Goal: Transaction & Acquisition: Book appointment/travel/reservation

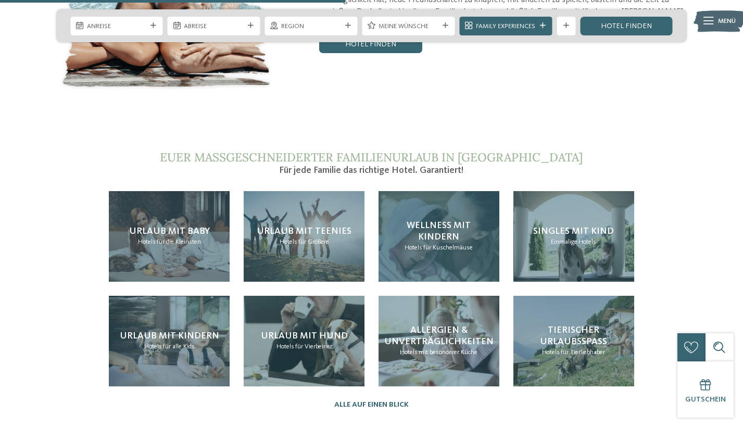
scroll to position [1970, 0]
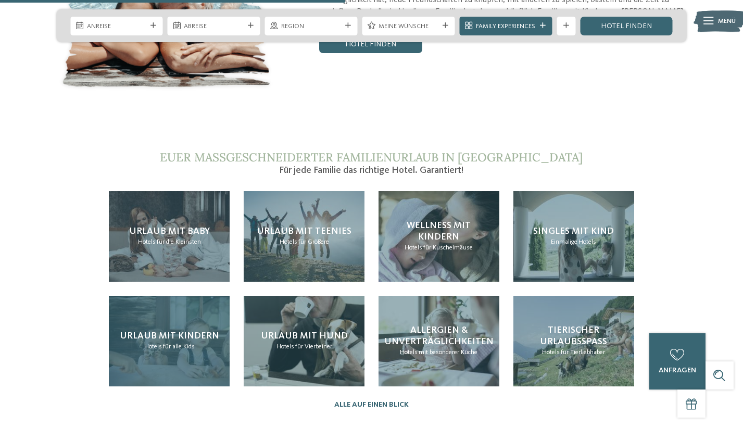
click at [154, 315] on div "Urlaub mit Kindern Hotels für alle Kids" at bounding box center [169, 341] width 121 height 91
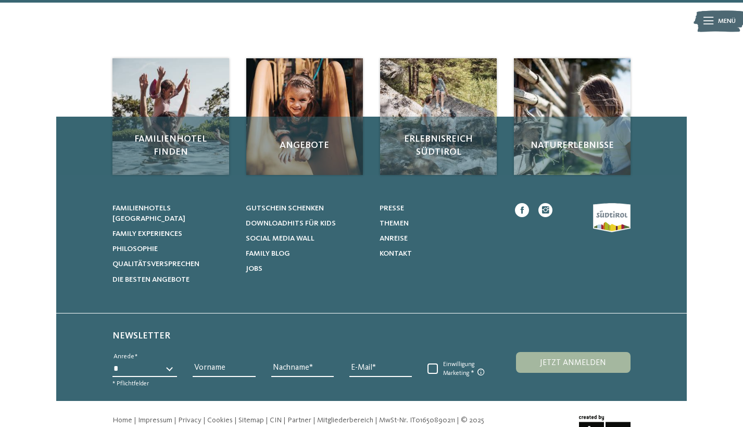
scroll to position [1548, 0]
click at [185, 205] on span "Familienhotels [GEOGRAPHIC_DATA]" at bounding box center [149, 214] width 73 height 18
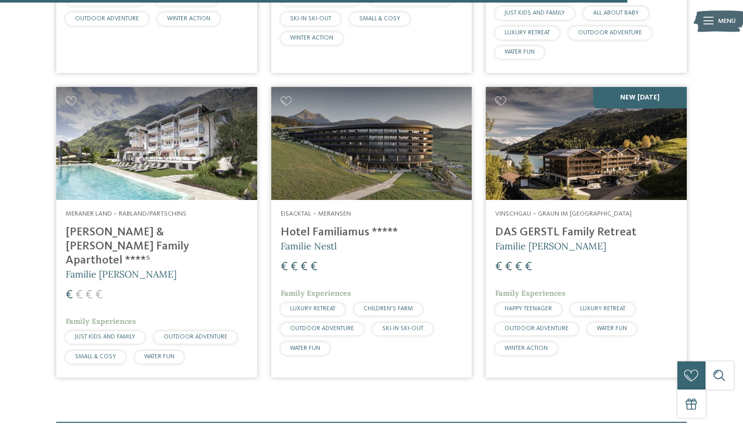
scroll to position [2622, 0]
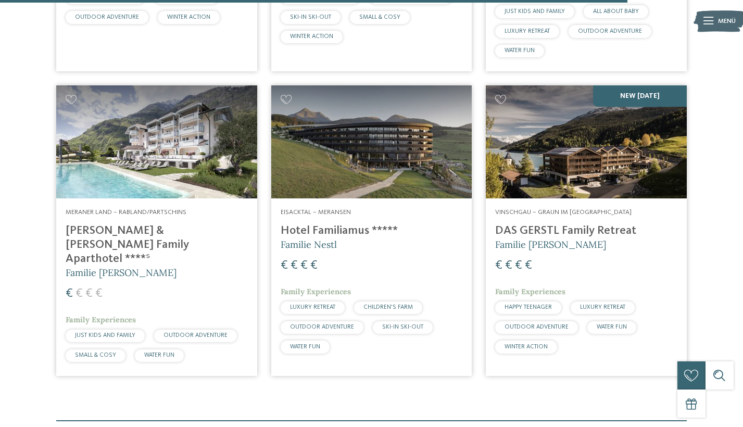
click at [574, 136] on img at bounding box center [586, 141] width 201 height 113
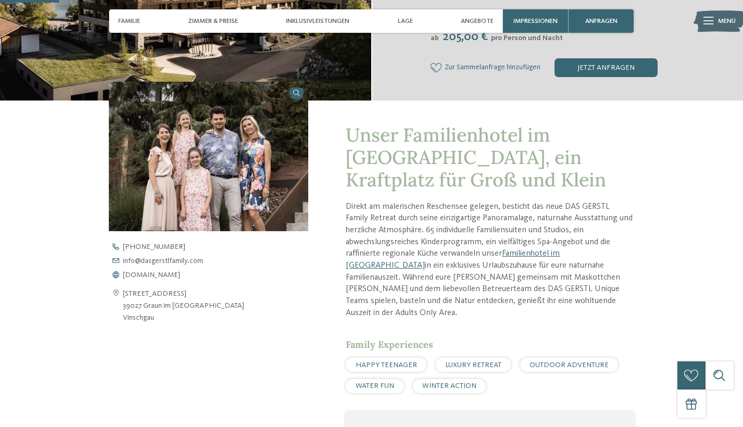
scroll to position [263, 0]
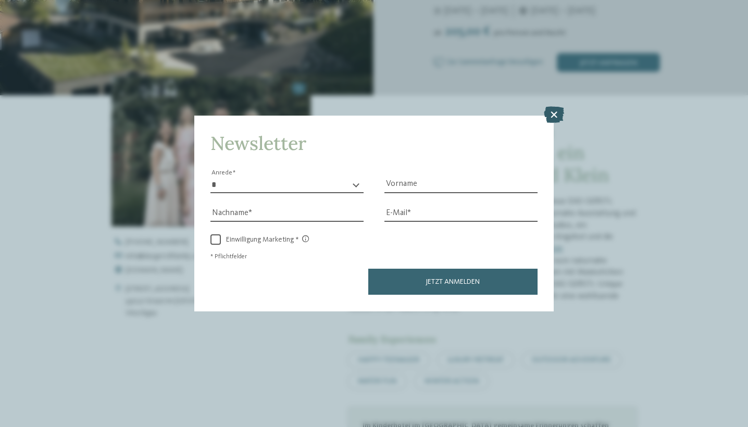
click at [552, 107] on icon at bounding box center [554, 115] width 20 height 17
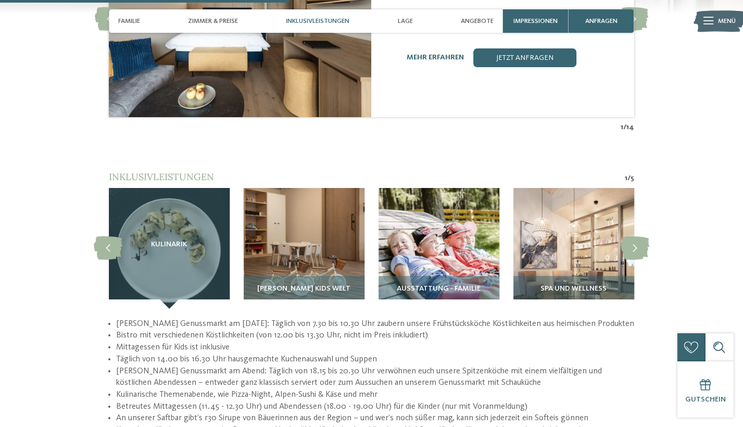
scroll to position [1207, 0]
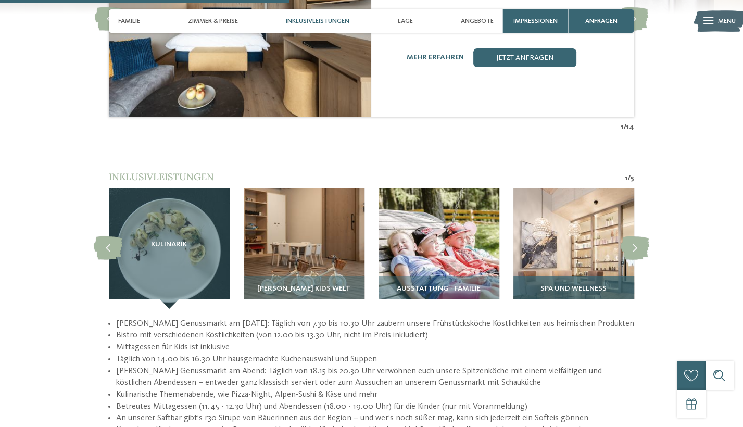
click at [583, 240] on img at bounding box center [574, 248] width 121 height 121
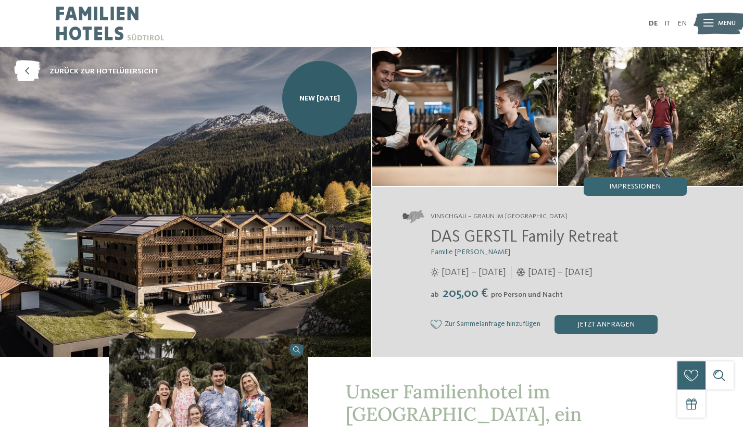
scroll to position [0, 0]
click at [710, 25] on icon at bounding box center [709, 23] width 10 height 7
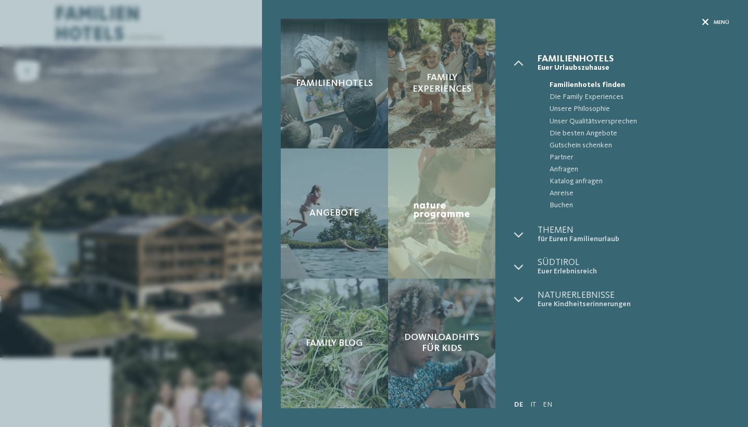
click at [707, 21] on icon at bounding box center [705, 22] width 7 height 7
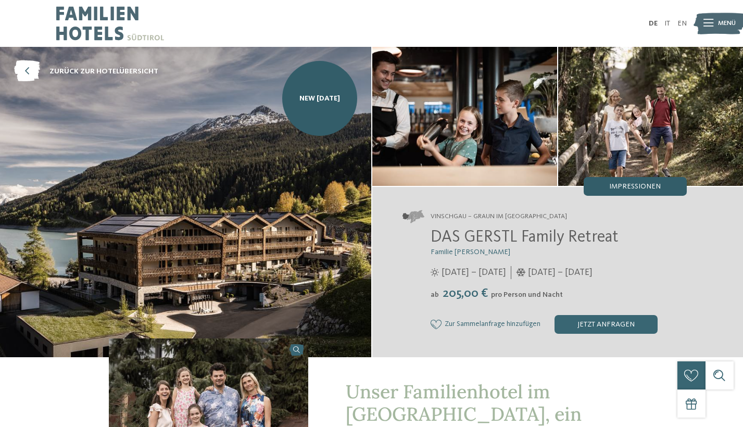
click at [637, 179] on div "Impressionen" at bounding box center [635, 186] width 103 height 19
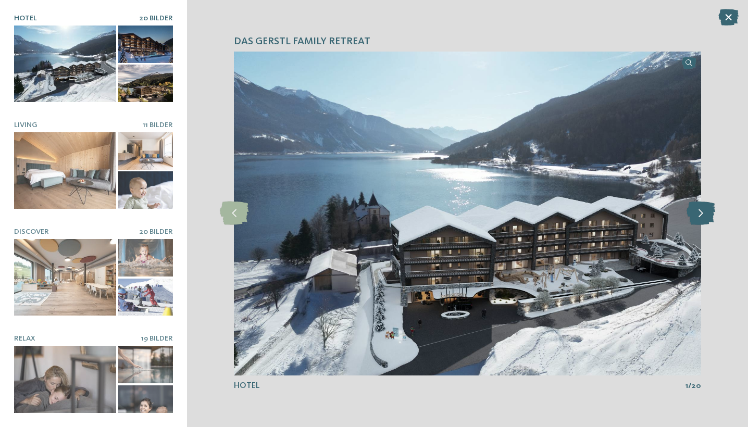
click at [697, 210] on icon at bounding box center [701, 213] width 29 height 23
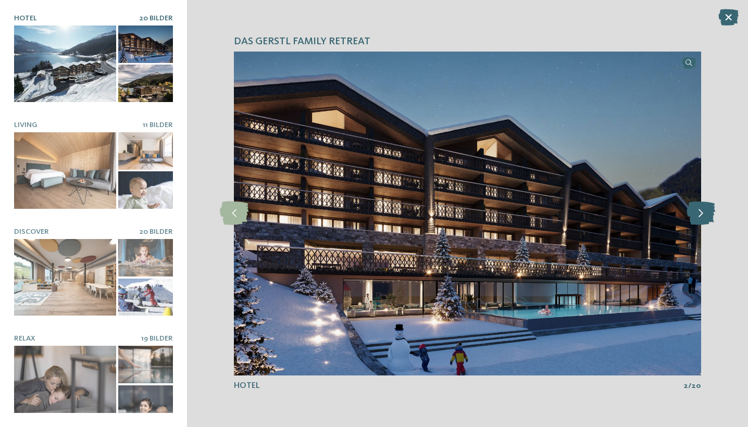
click at [697, 210] on icon at bounding box center [701, 213] width 29 height 23
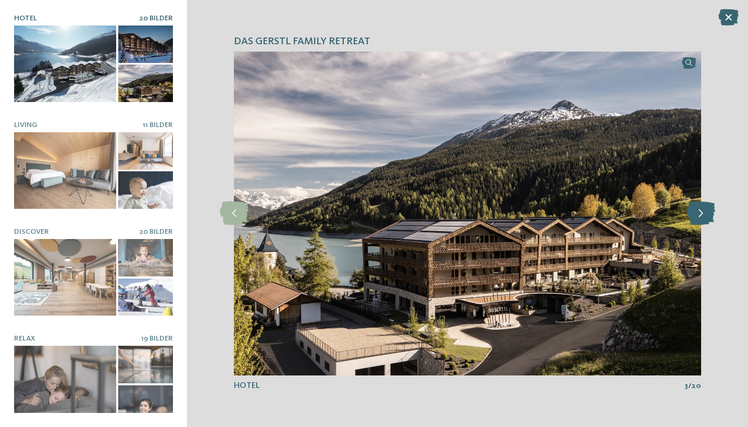
click at [697, 210] on icon at bounding box center [701, 213] width 29 height 23
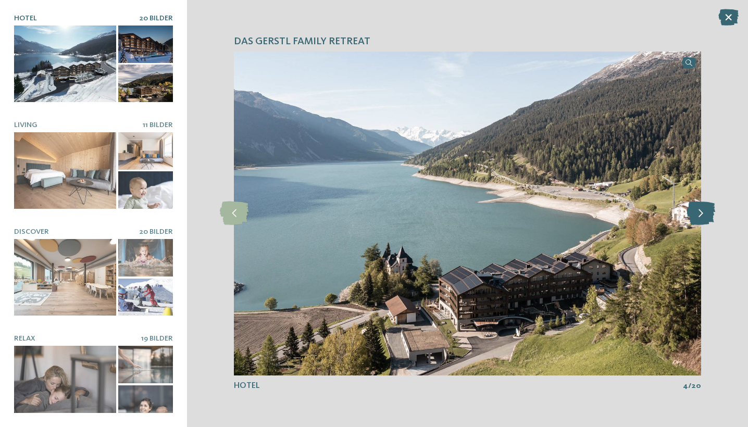
click at [697, 210] on icon at bounding box center [701, 213] width 29 height 23
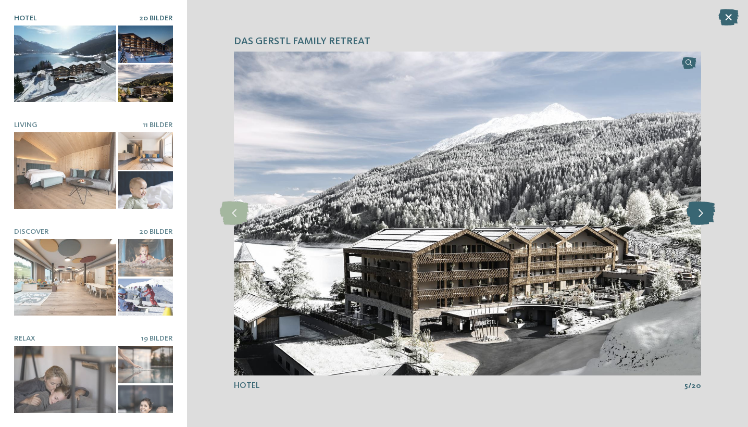
click at [697, 210] on icon at bounding box center [701, 213] width 29 height 23
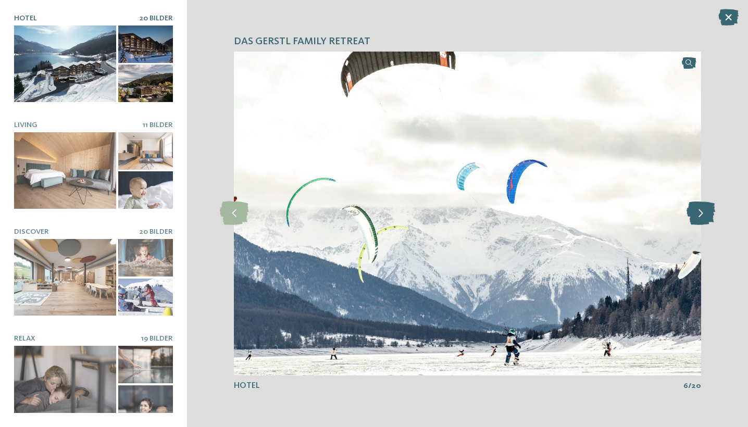
click at [697, 210] on icon at bounding box center [701, 213] width 29 height 23
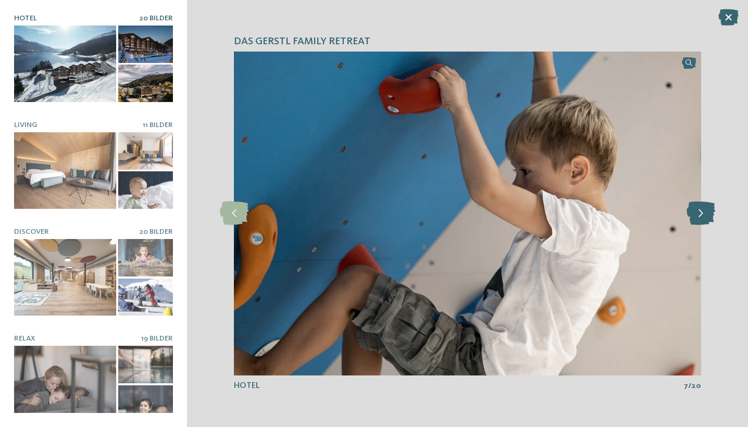
click at [697, 210] on icon at bounding box center [701, 213] width 29 height 23
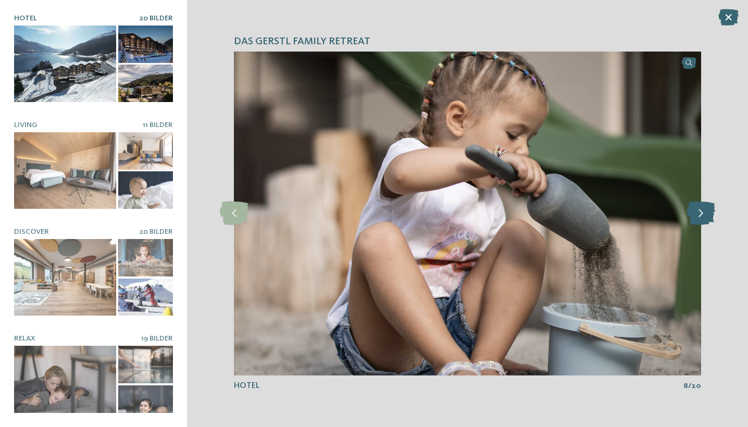
click at [697, 210] on icon at bounding box center [701, 213] width 29 height 23
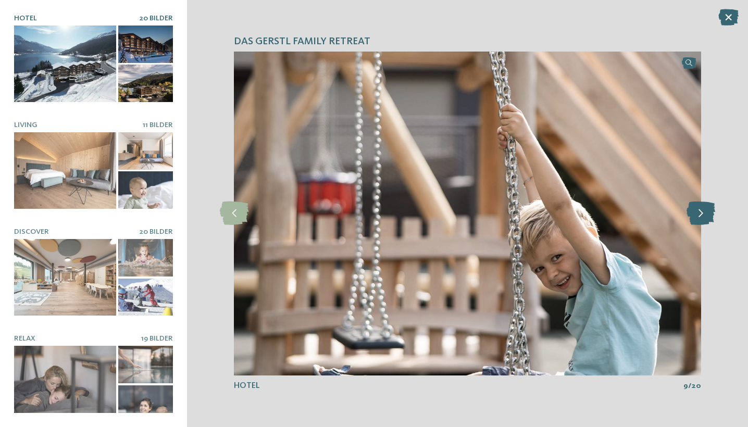
click at [697, 210] on icon at bounding box center [701, 213] width 29 height 23
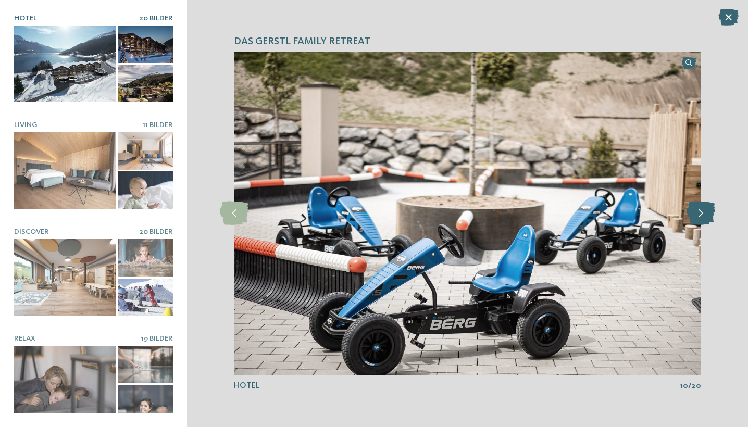
click at [697, 210] on icon at bounding box center [701, 213] width 29 height 23
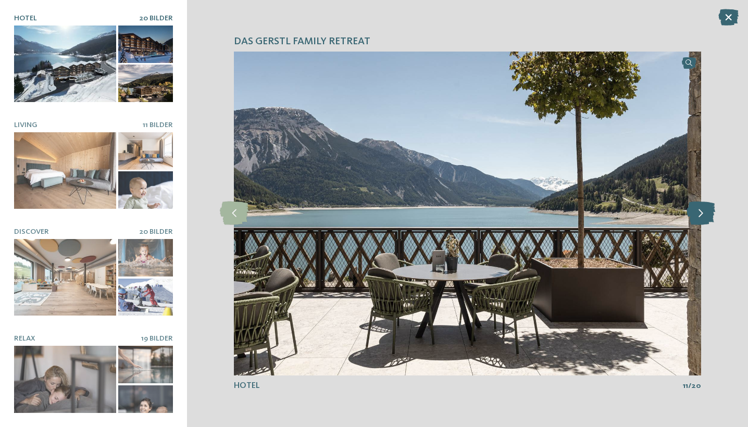
click at [697, 210] on icon at bounding box center [701, 213] width 29 height 23
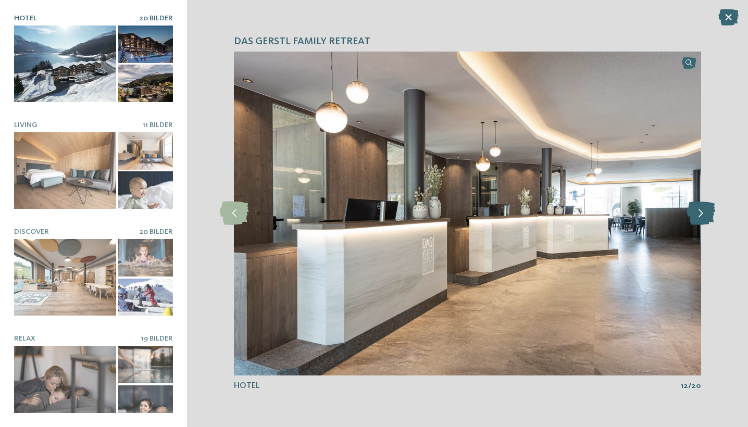
click at [697, 210] on icon at bounding box center [701, 213] width 29 height 23
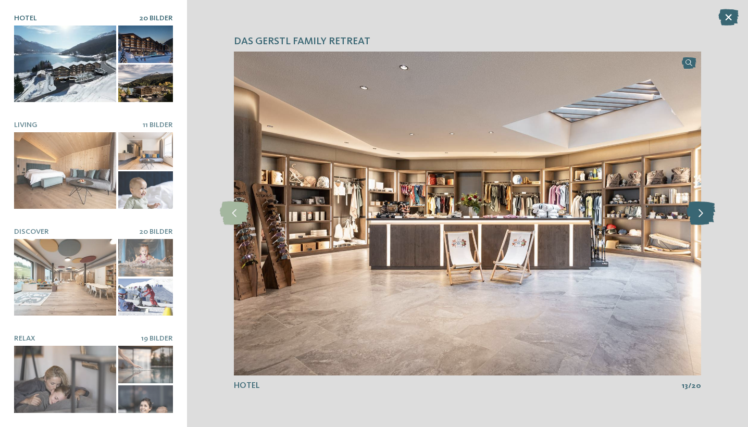
click at [697, 210] on icon at bounding box center [701, 213] width 29 height 23
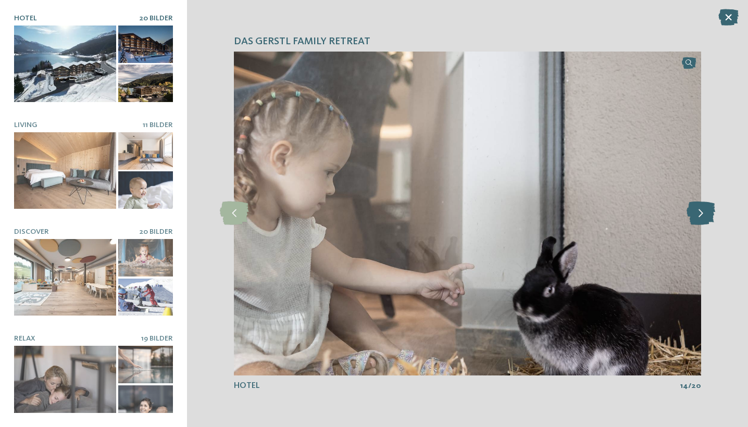
click at [697, 210] on icon at bounding box center [701, 213] width 29 height 23
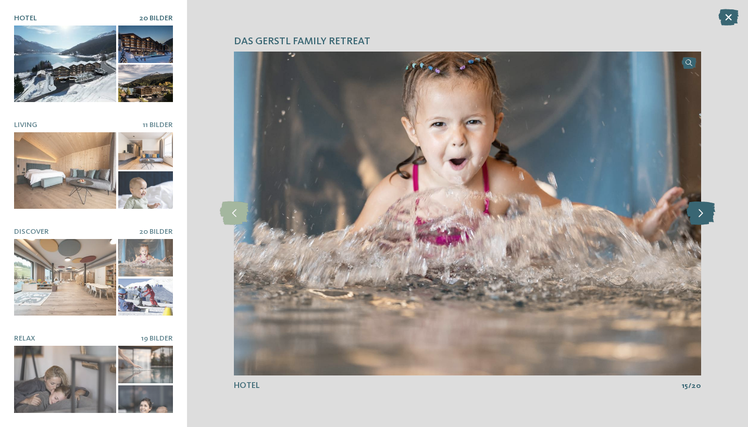
click at [697, 210] on icon at bounding box center [701, 213] width 29 height 23
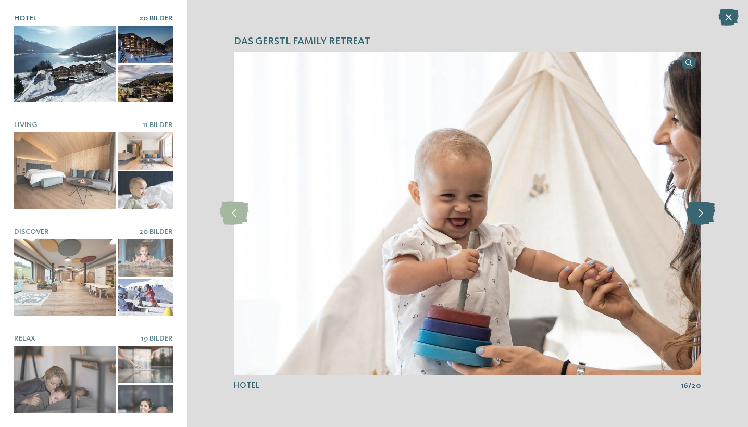
click at [697, 210] on icon at bounding box center [701, 213] width 29 height 23
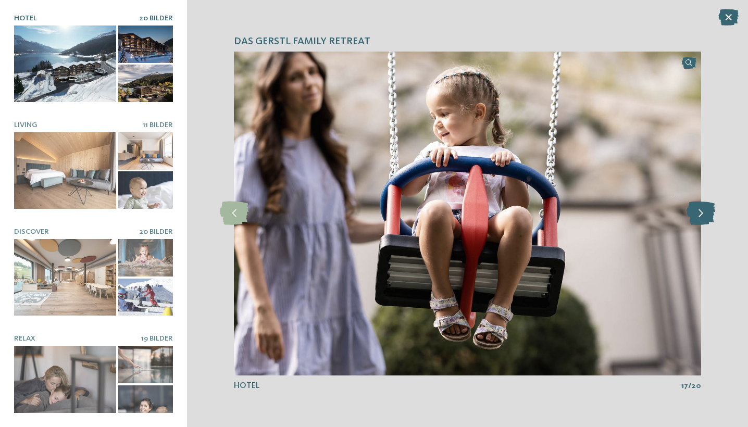
click at [697, 210] on icon at bounding box center [701, 213] width 29 height 23
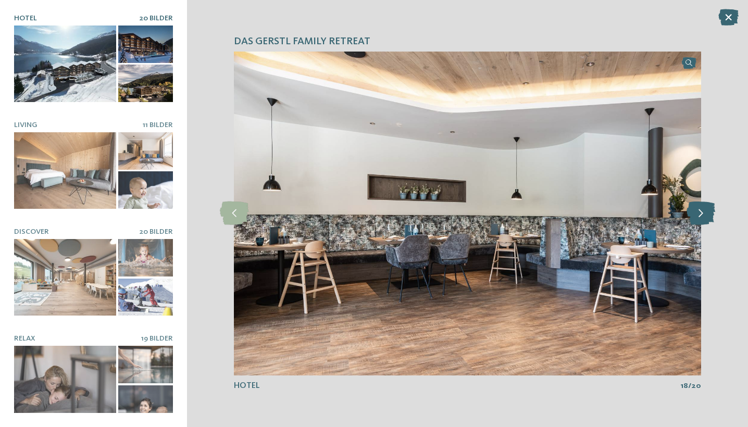
click at [697, 210] on icon at bounding box center [701, 213] width 29 height 23
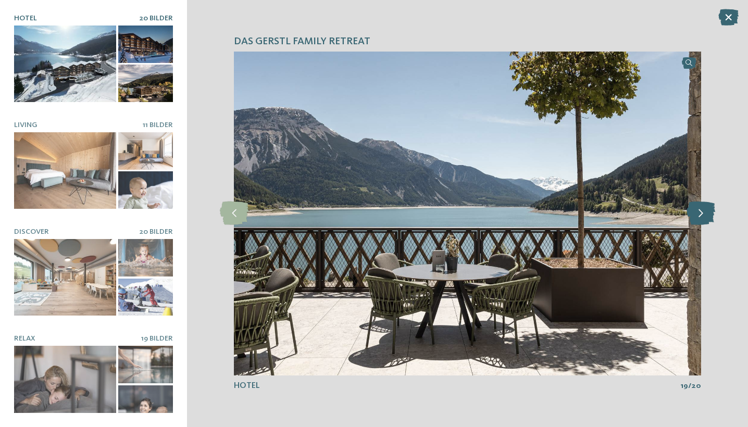
click at [697, 210] on icon at bounding box center [701, 213] width 29 height 23
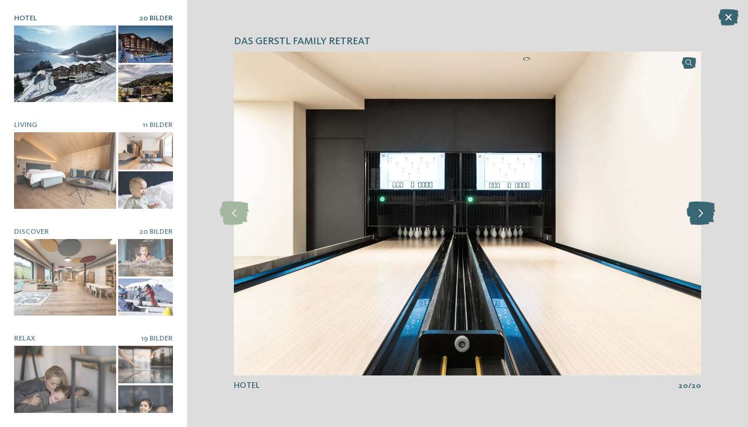
click at [697, 210] on icon at bounding box center [701, 213] width 29 height 23
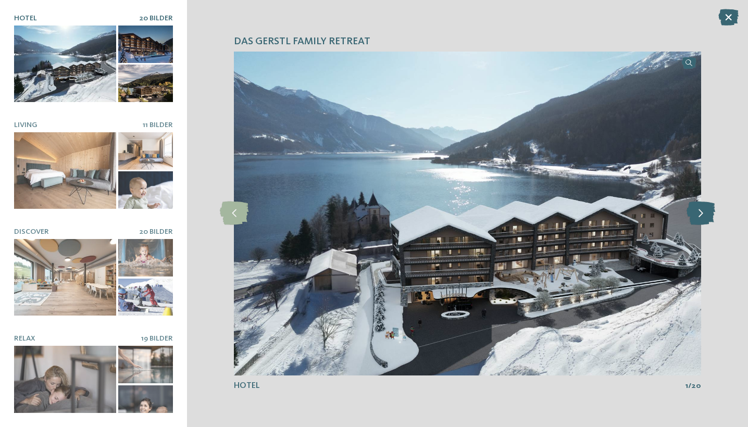
click at [697, 210] on icon at bounding box center [701, 213] width 29 height 23
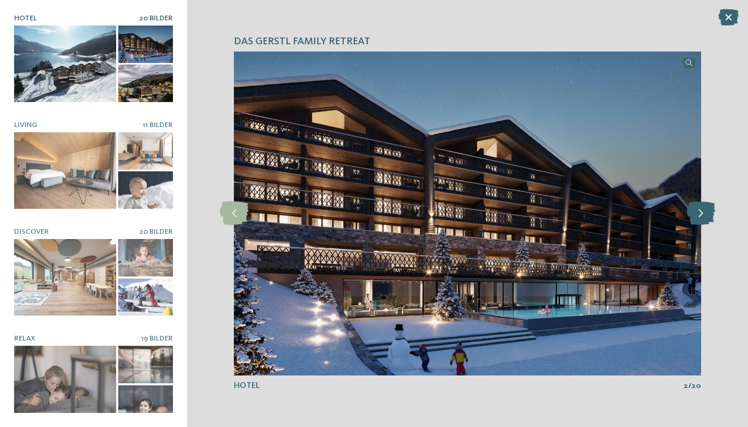
click at [697, 210] on icon at bounding box center [701, 213] width 29 height 23
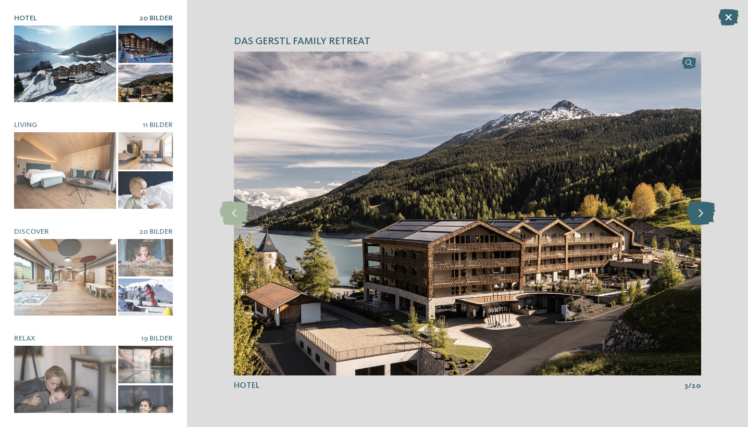
click at [697, 210] on icon at bounding box center [701, 213] width 29 height 23
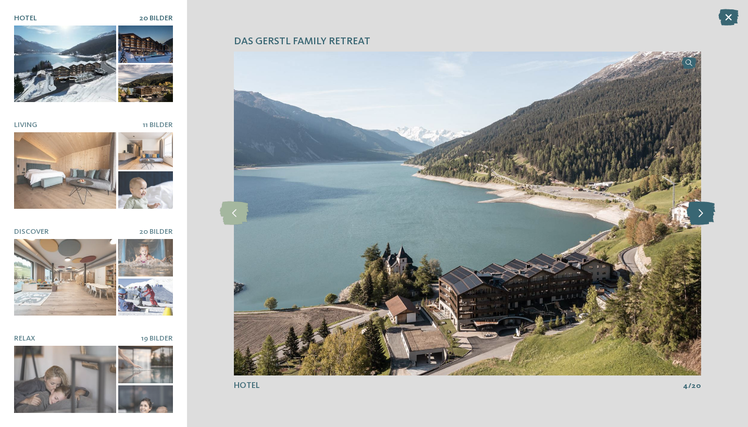
click at [697, 210] on icon at bounding box center [701, 213] width 29 height 23
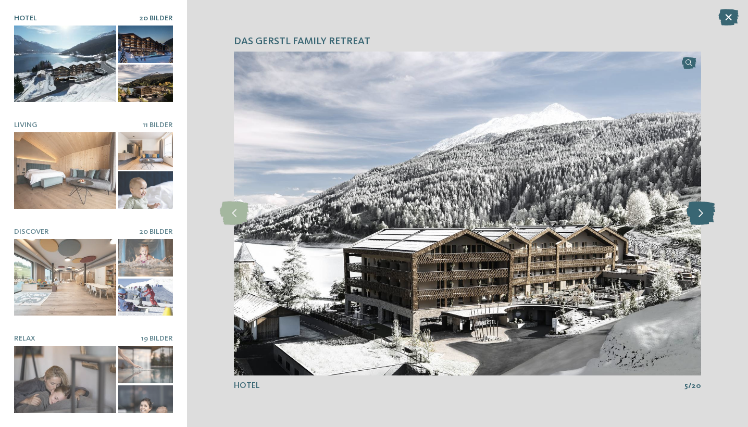
click at [697, 210] on icon at bounding box center [701, 213] width 29 height 23
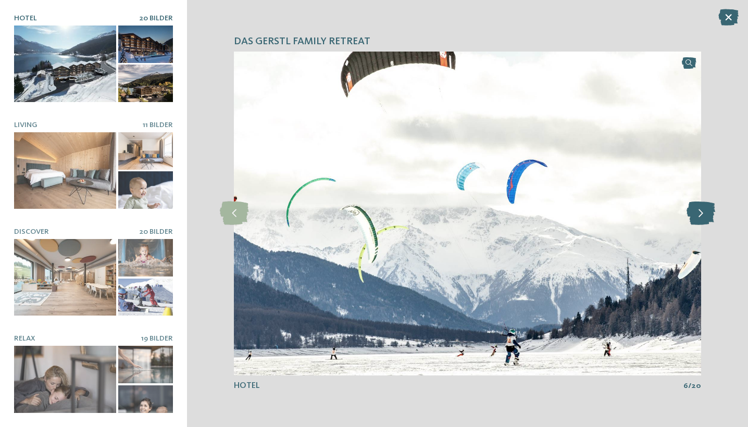
click at [697, 210] on icon at bounding box center [701, 213] width 29 height 23
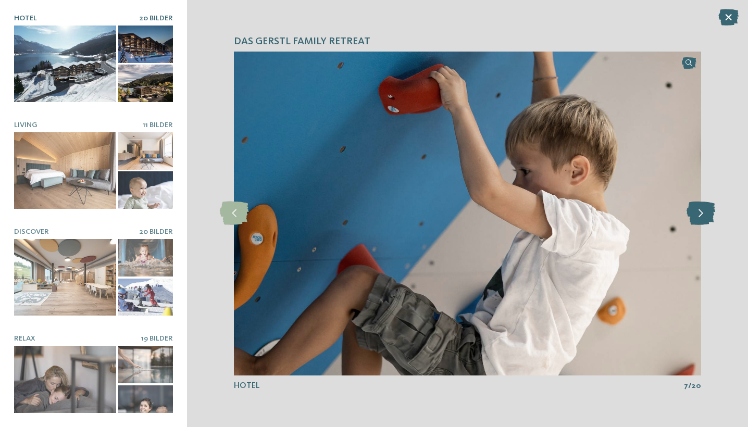
click at [697, 210] on icon at bounding box center [701, 213] width 29 height 23
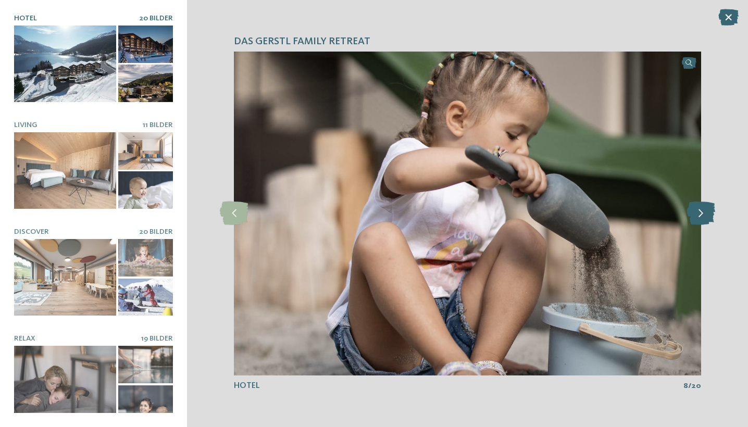
click at [697, 210] on icon at bounding box center [701, 213] width 29 height 23
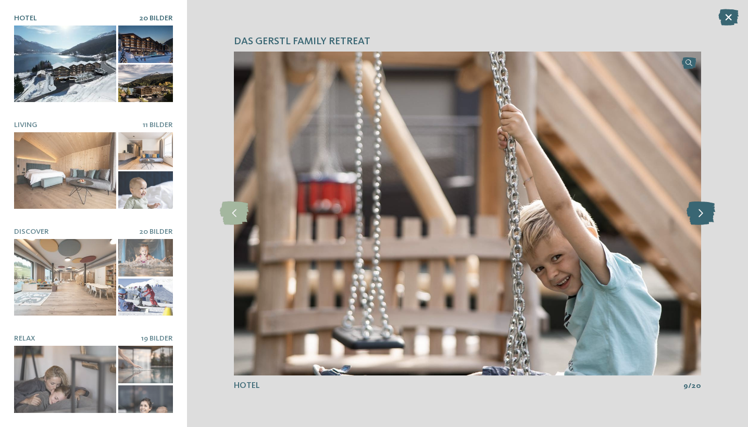
click at [697, 210] on icon at bounding box center [701, 213] width 29 height 23
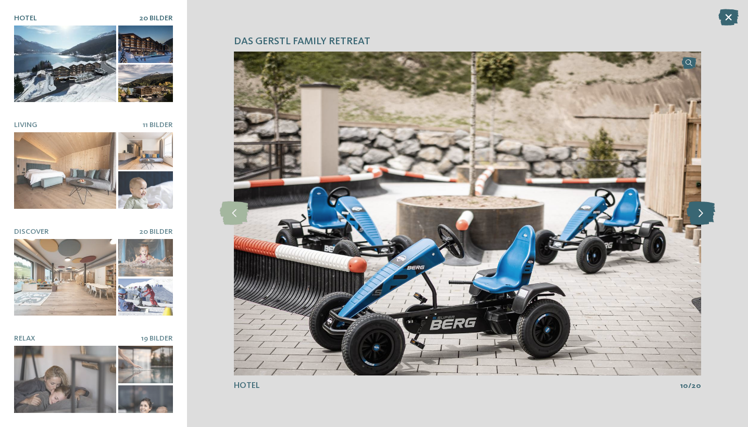
click at [697, 210] on icon at bounding box center [701, 213] width 29 height 23
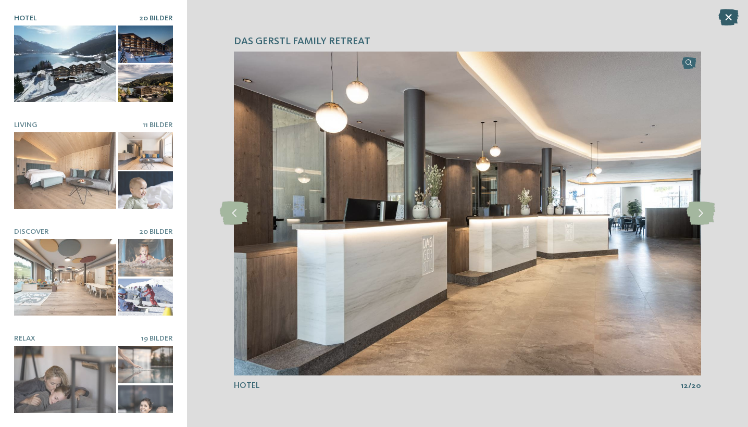
click at [731, 9] on icon at bounding box center [728, 17] width 20 height 17
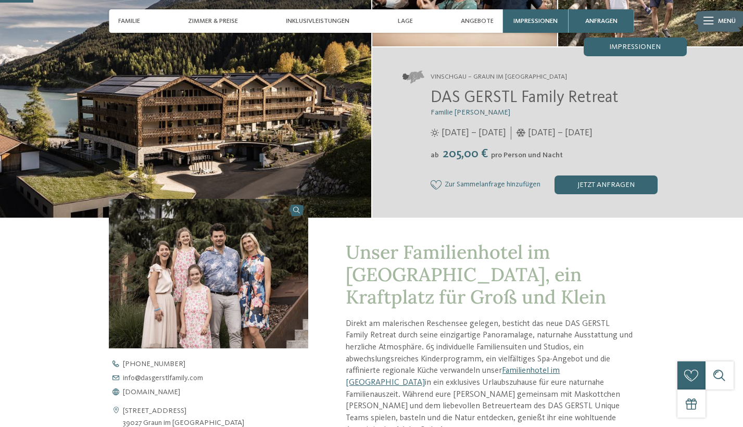
scroll to position [140, 0]
